Goal: Navigation & Orientation: Go to known website

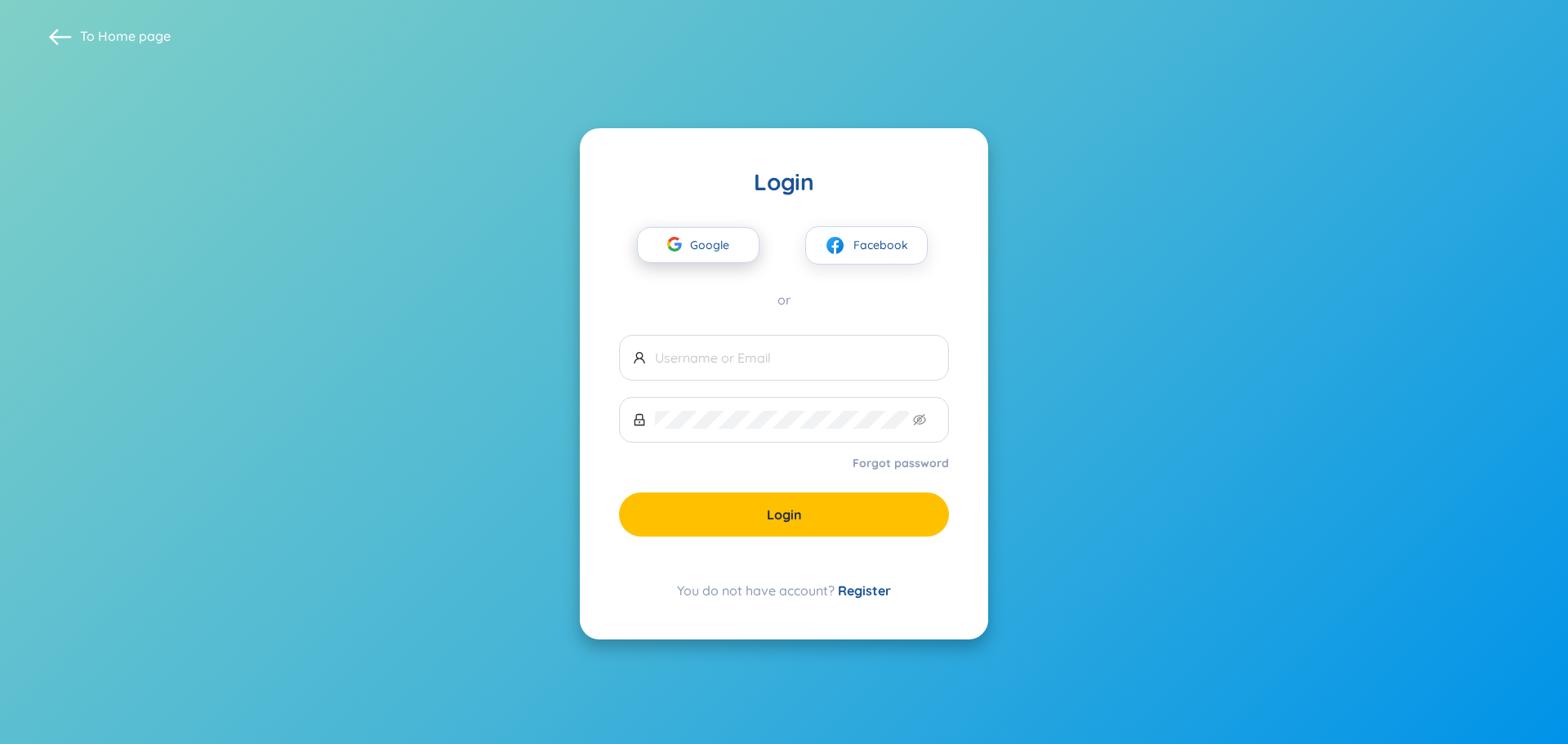
click at [695, 245] on span "Google" at bounding box center [713, 245] width 47 height 34
click at [732, 243] on span "Google" at bounding box center [713, 245] width 47 height 34
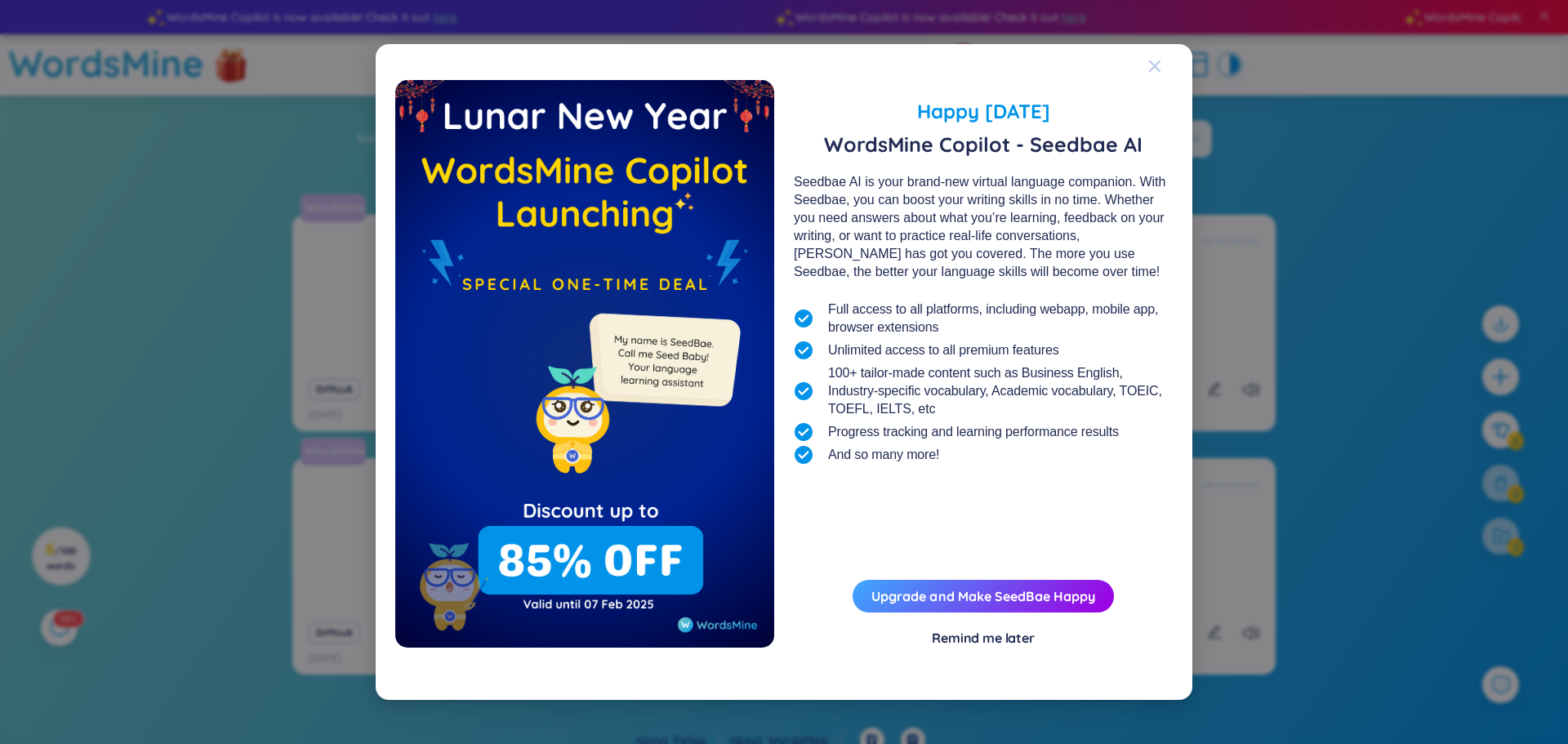
click at [1161, 65] on icon "Close" at bounding box center [1154, 66] width 13 height 13
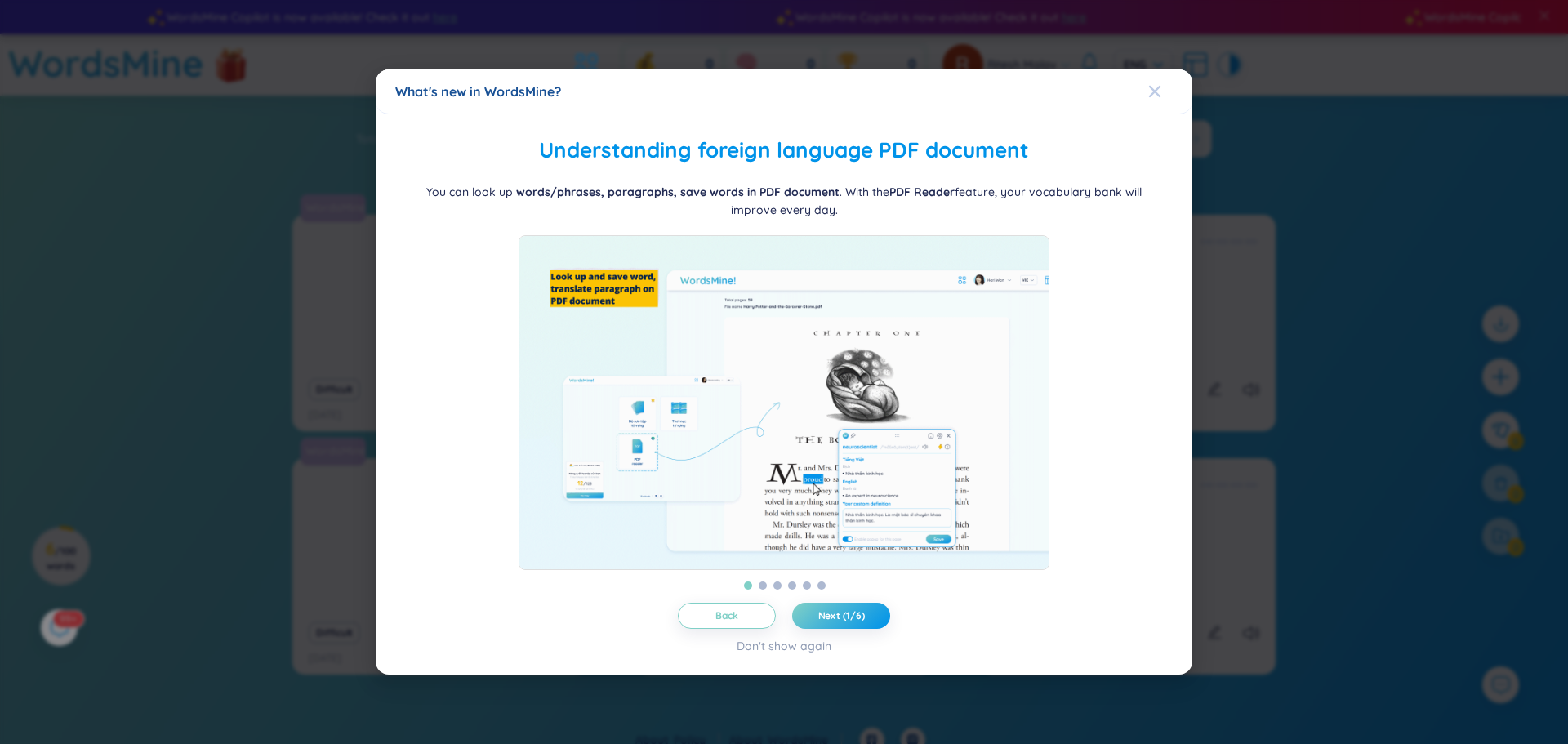
click at [1156, 85] on icon "Close" at bounding box center [1154, 91] width 13 height 13
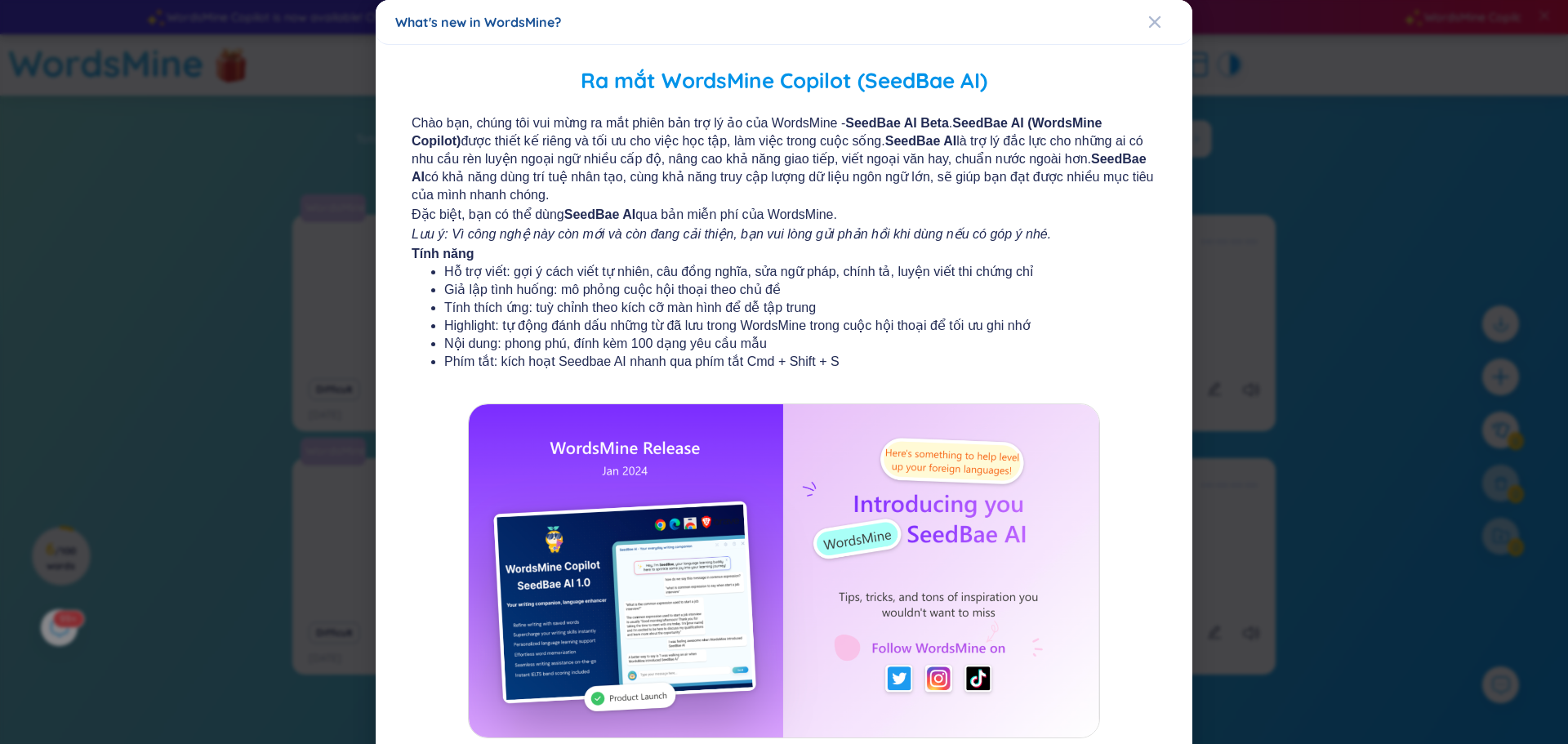
click at [1156, 79] on h2 "Ra mắt WordsMine Copilot (SeedBae AI)" at bounding box center [784, 80] width 778 height 33
click at [1148, 20] on icon "Close" at bounding box center [1154, 21] width 13 height 13
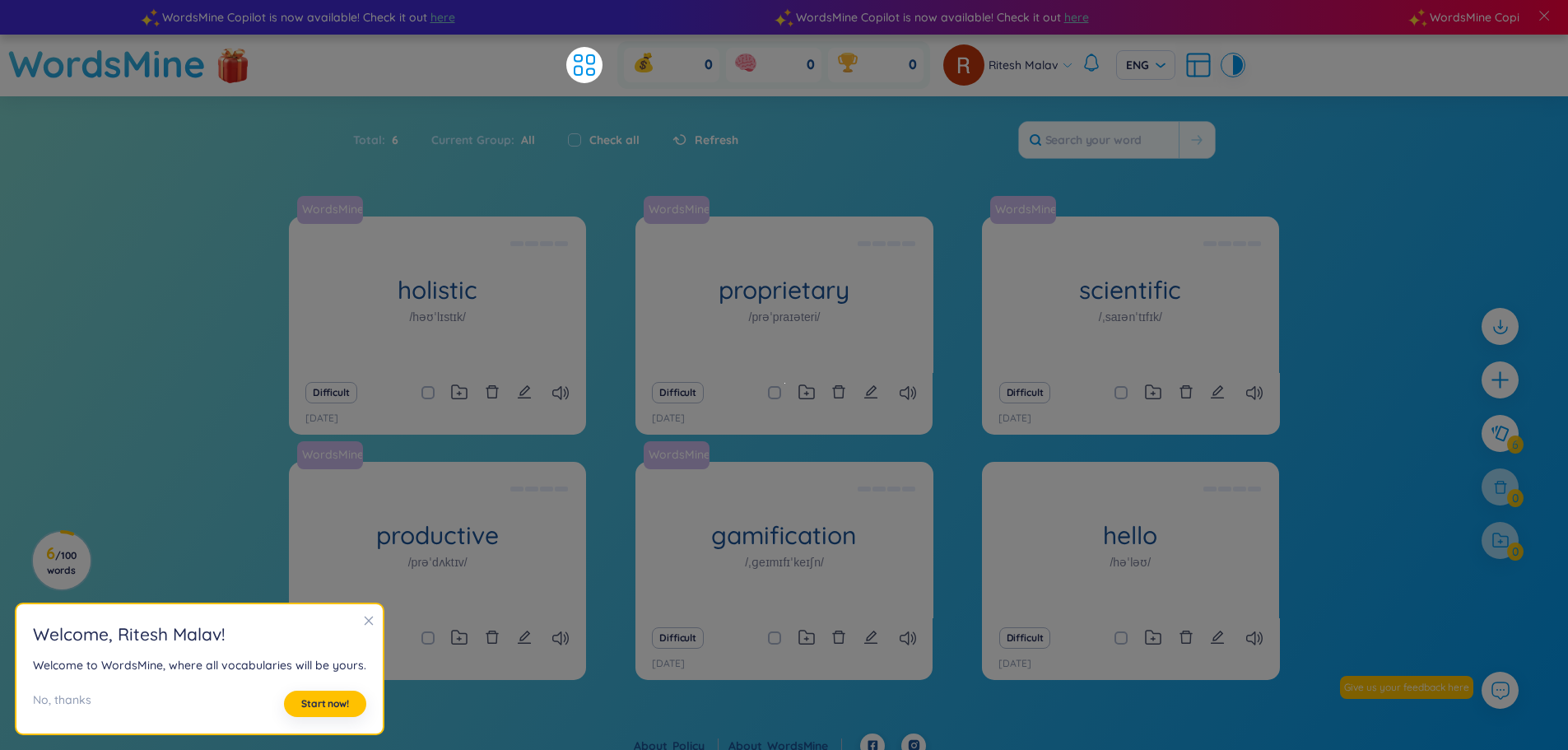
click at [1352, 295] on div "WordsMine holistic /həʊˈlɪstɪk/ Toàn diện Eg: The holistic approach to healthca…" at bounding box center [784, 475] width 1568 height 517
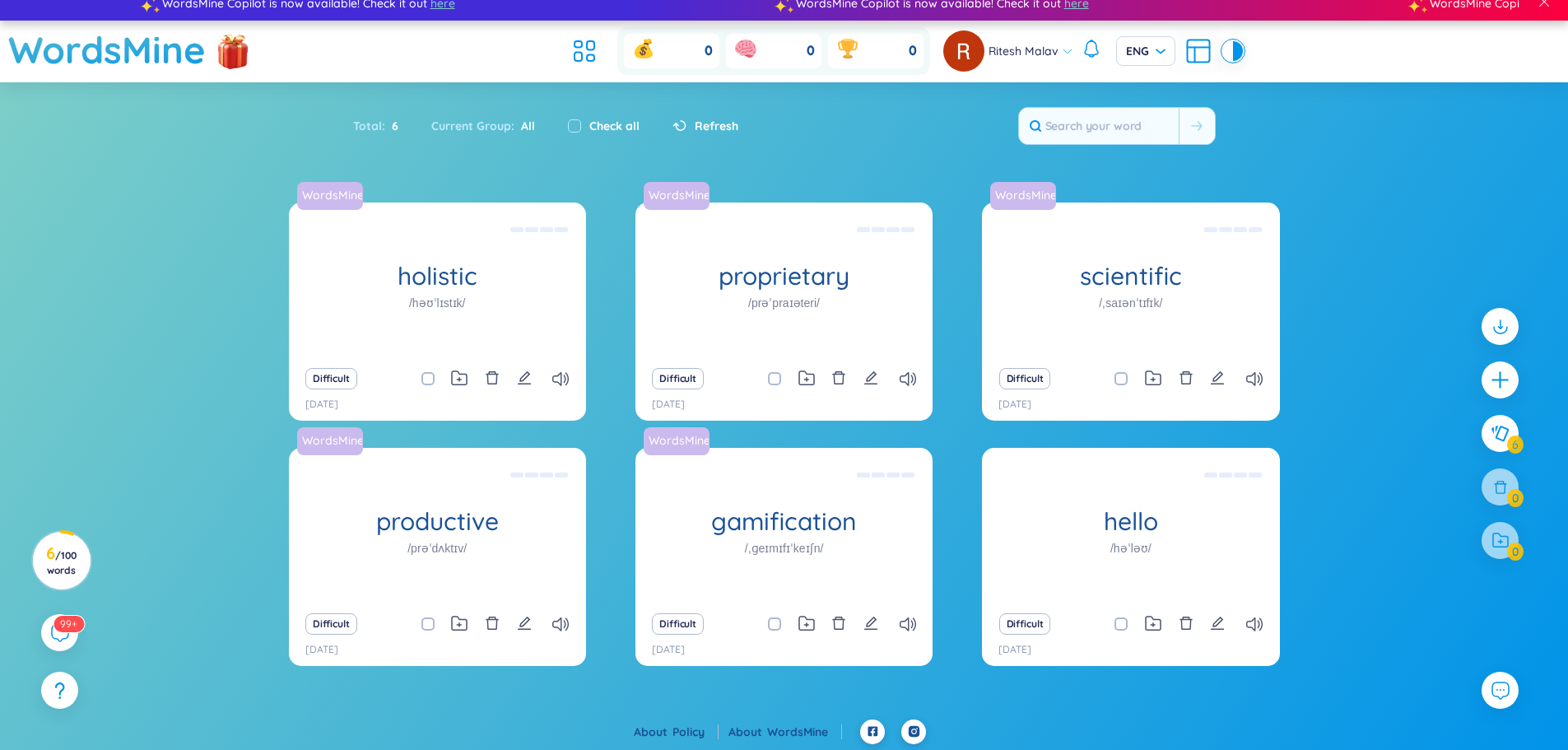
scroll to position [16, 0]
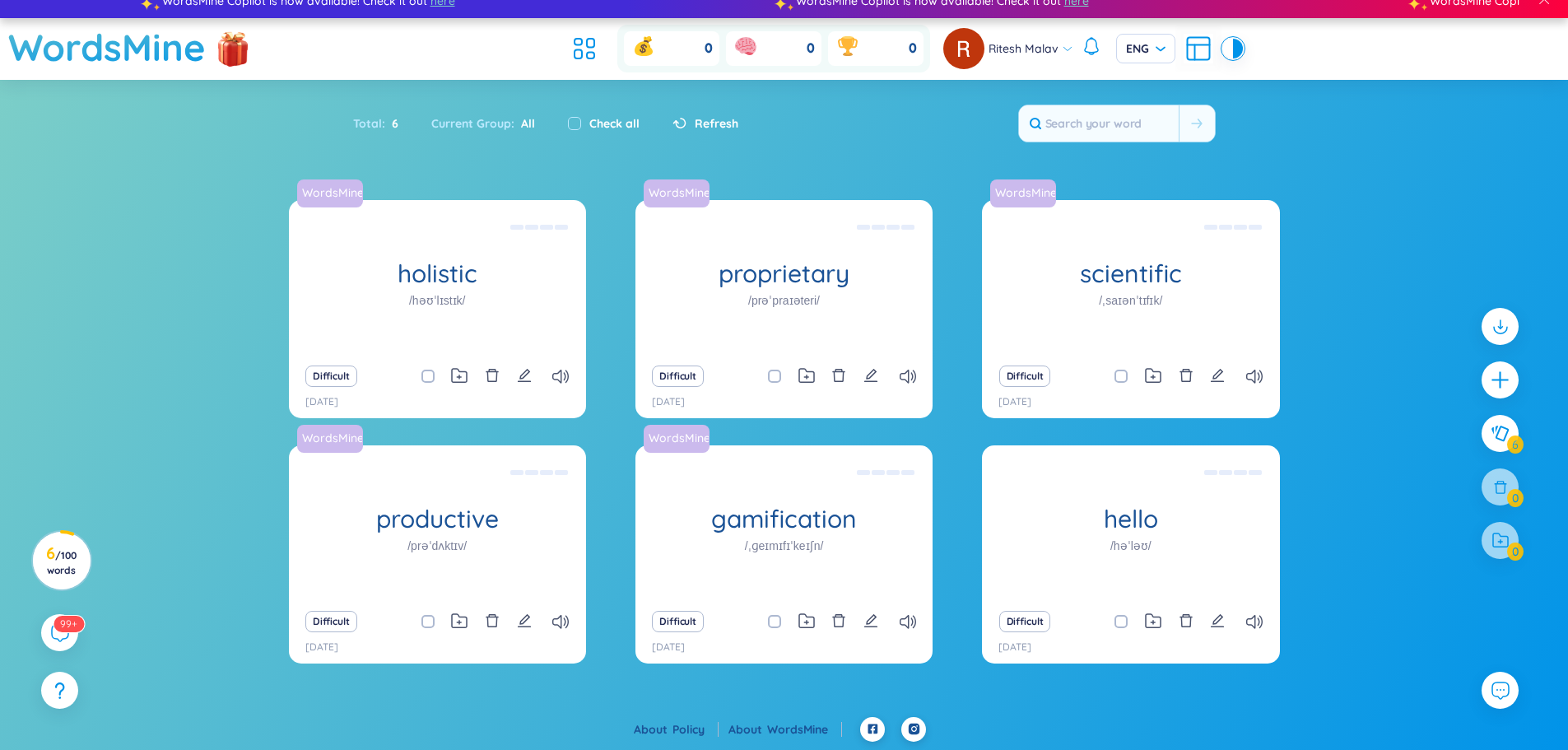
click at [1518, 150] on section "Sort Alphabet Ascending Alphabet Descending Time-based Ascending Time-based Des…" at bounding box center [784, 398] width 1568 height 637
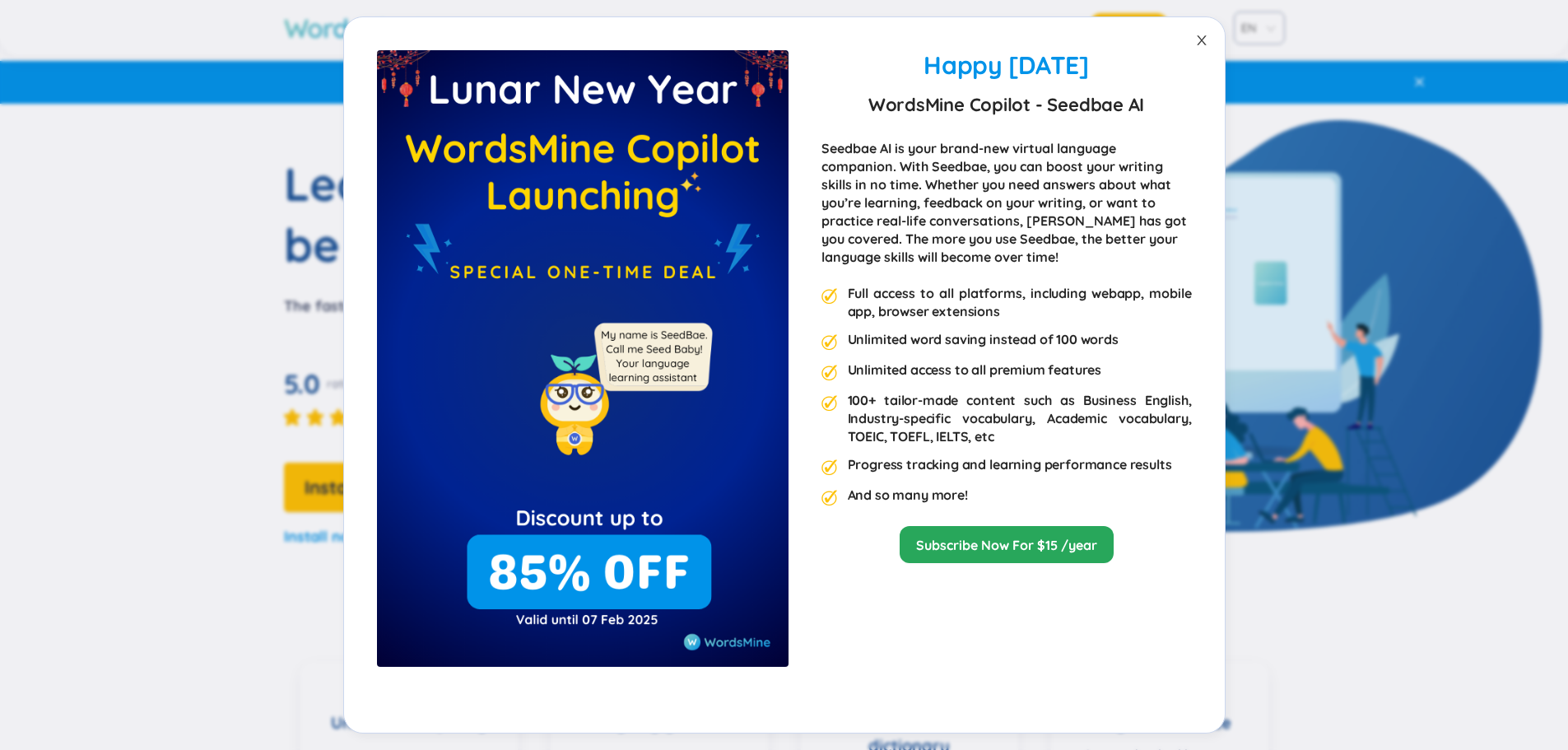
click at [1197, 43] on icon "close" at bounding box center [1201, 40] width 13 height 13
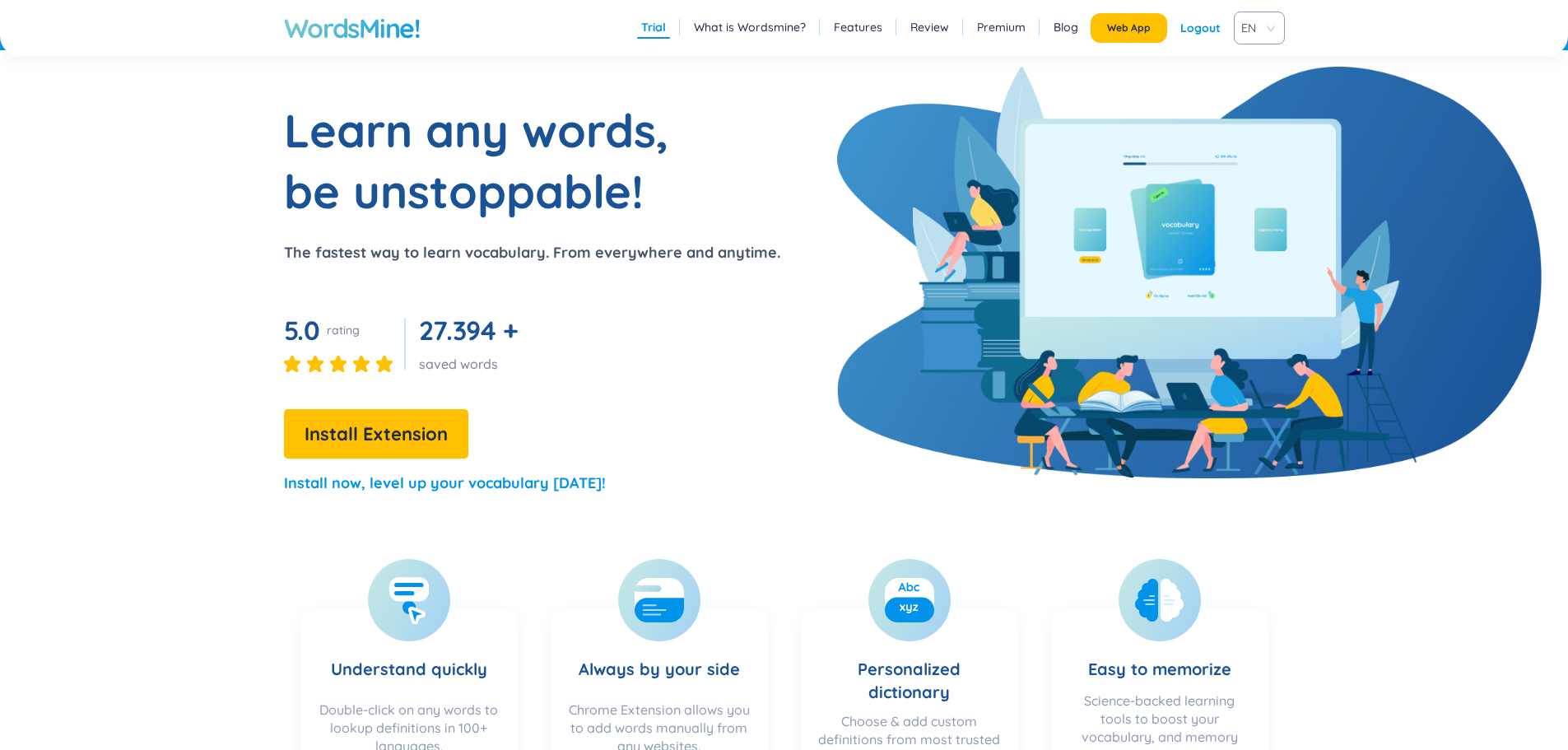
scroll to position [82, 0]
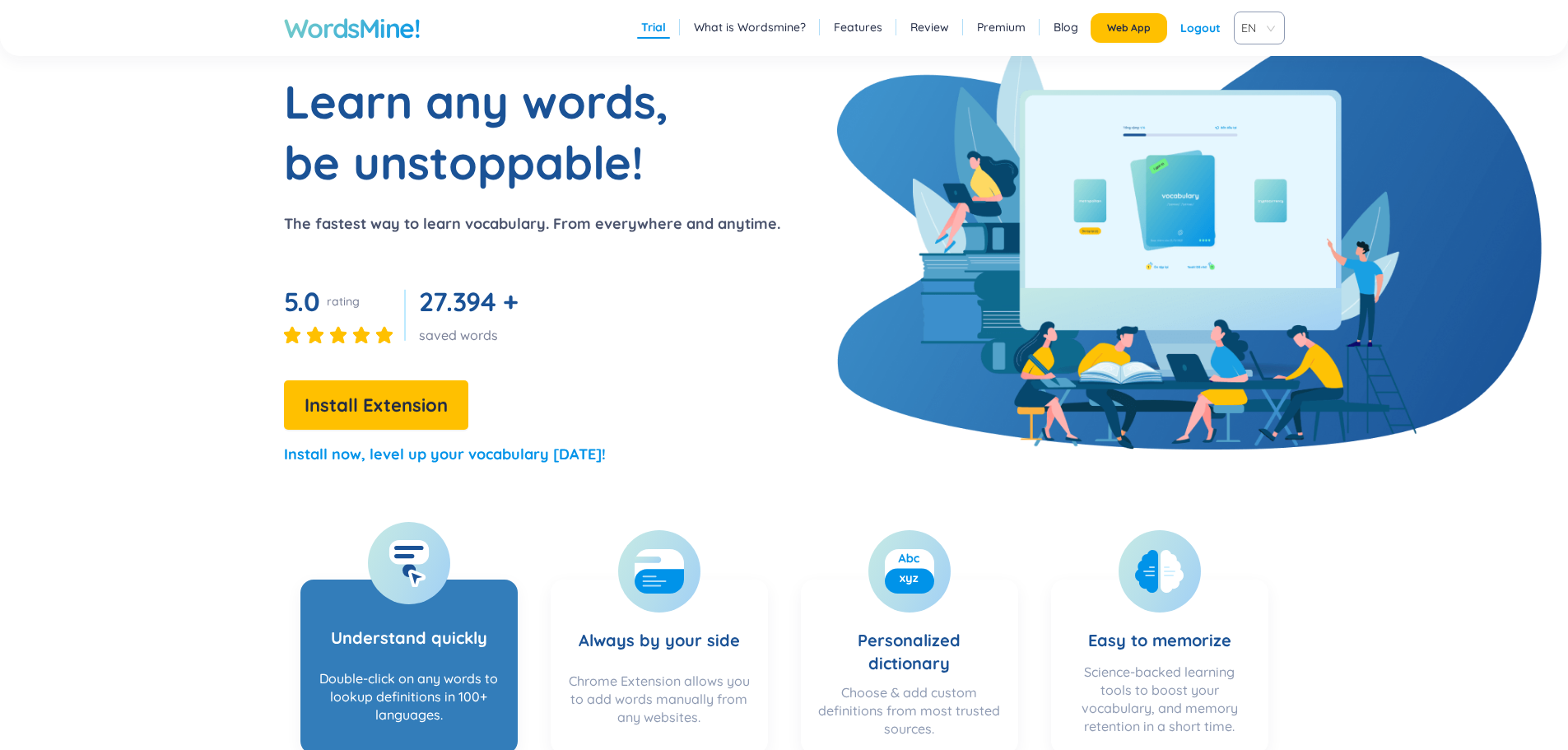
click at [454, 599] on h3 "Understand quickly" at bounding box center [409, 627] width 156 height 67
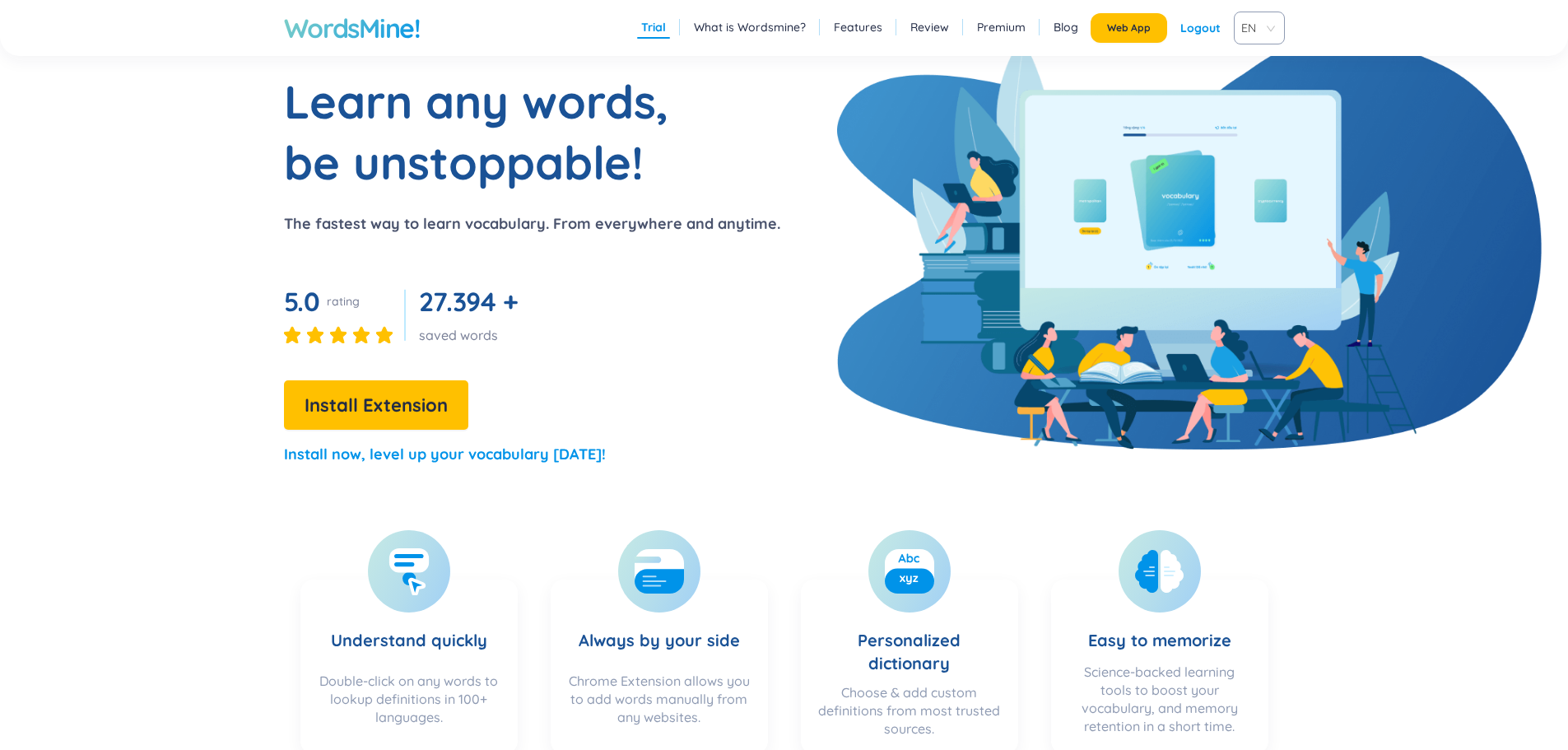
click at [368, 36] on h1 "WordsMine!" at bounding box center [352, 28] width 136 height 33
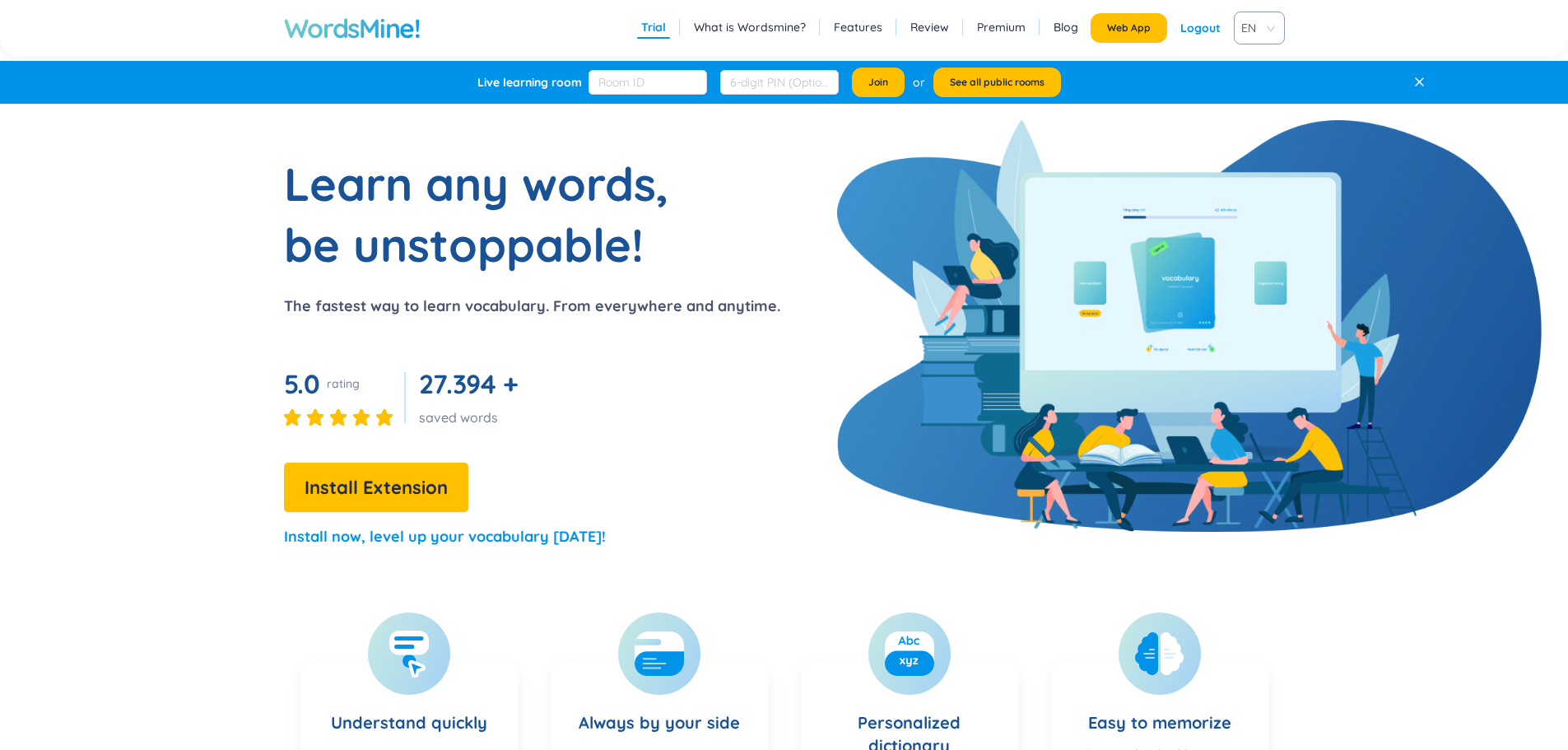
click at [479, 81] on div "Live learning room" at bounding box center [529, 82] width 104 height 16
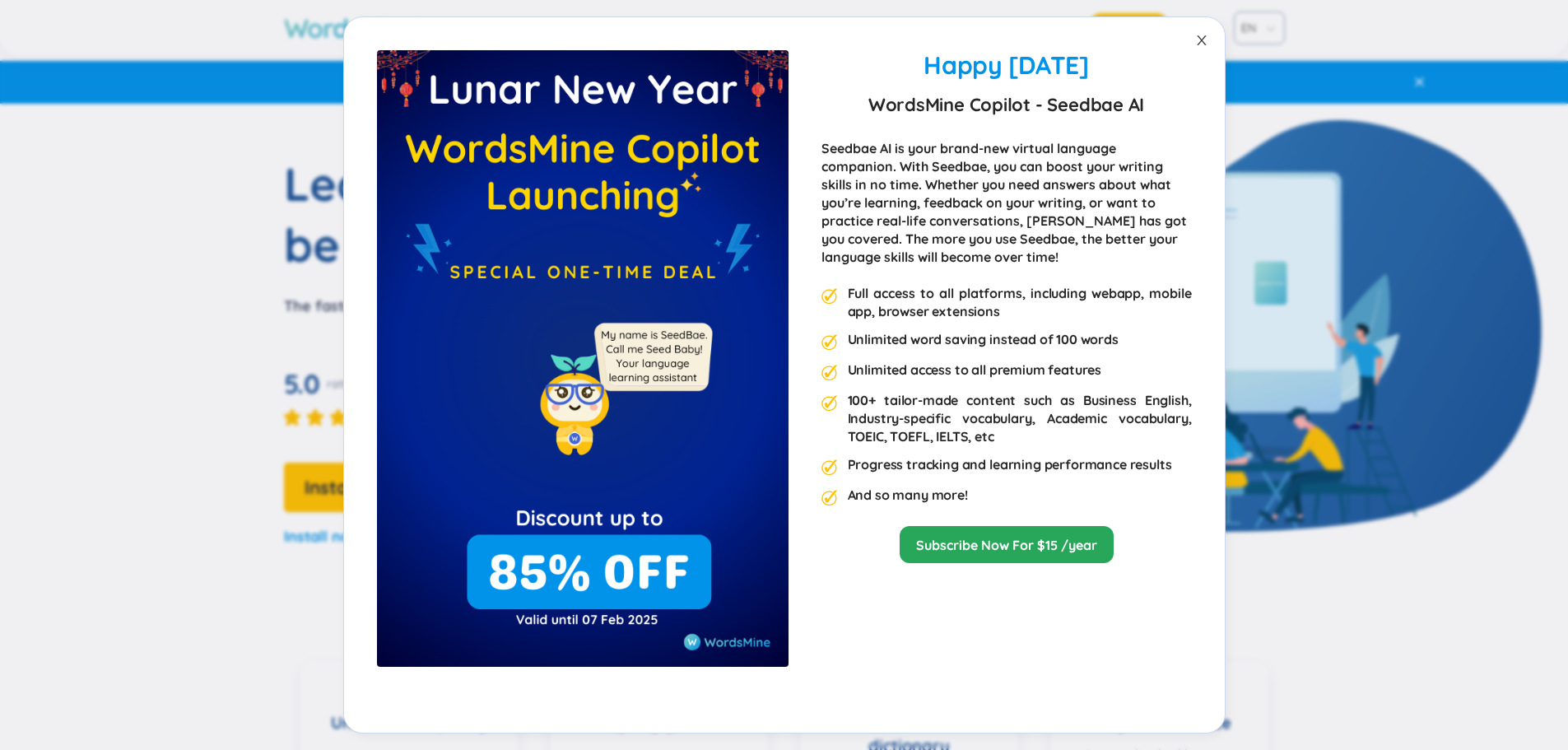
click at [1203, 38] on icon "close" at bounding box center [1201, 41] width 9 height 9
click at [1209, 28] on div "Happy Lunar New Year 2025 WordsMine Copilot - Seedbae AI Seedbae AI is your bra…" at bounding box center [784, 375] width 1568 height 750
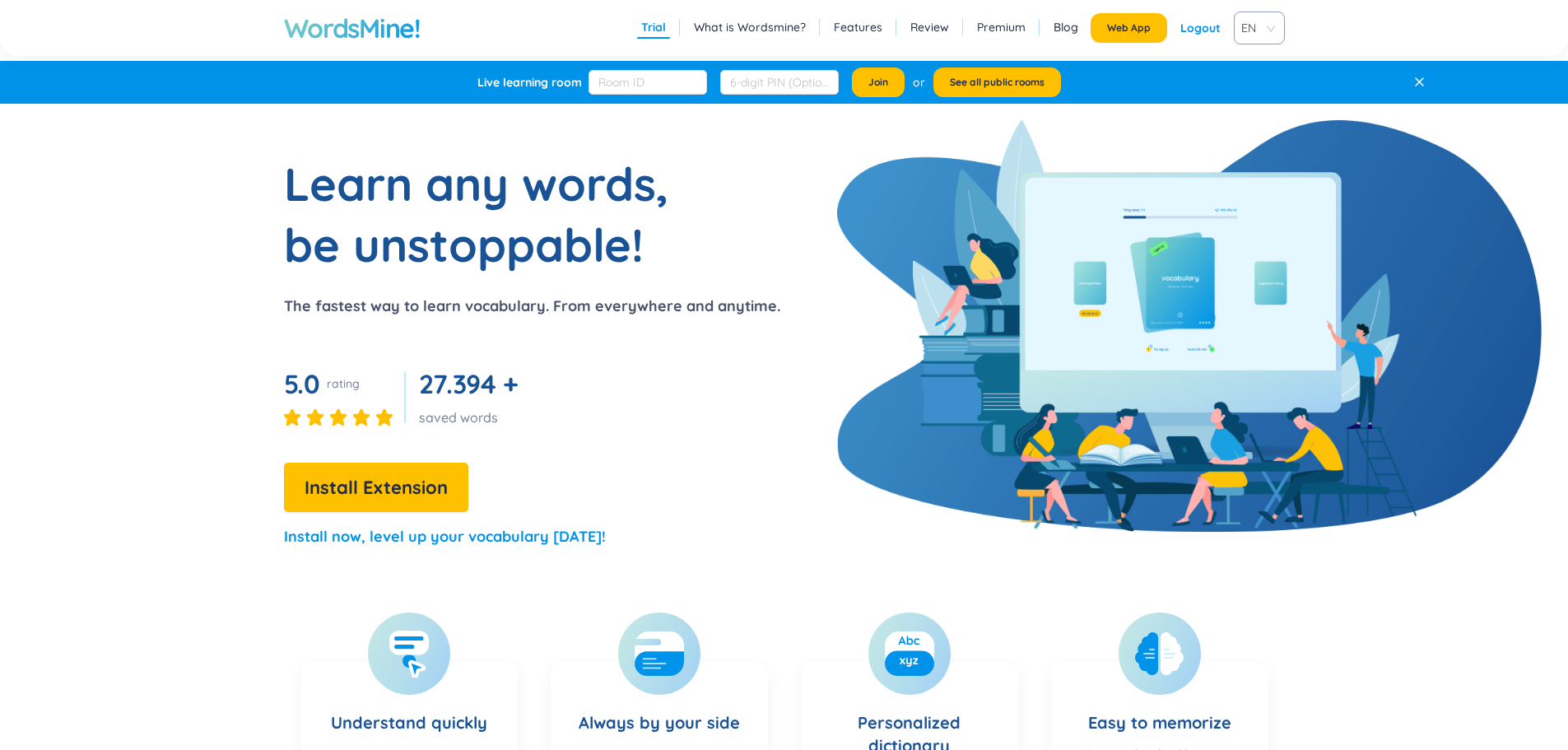
click at [1199, 32] on div "Logout" at bounding box center [1200, 28] width 41 height 29
